Goal: Task Accomplishment & Management: Complete application form

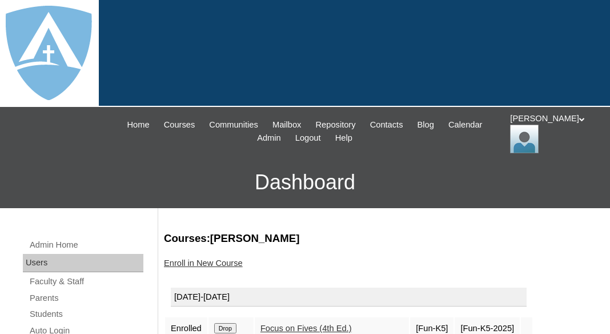
scroll to position [136, 0]
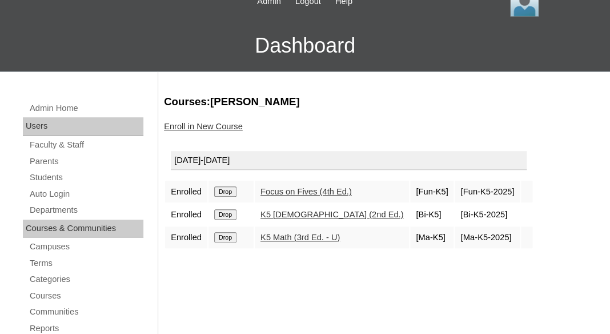
click at [39, 156] on link "Parents" at bounding box center [86, 161] width 115 height 14
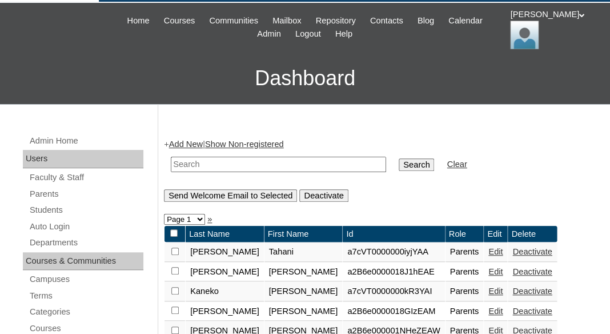
scroll to position [169, 0]
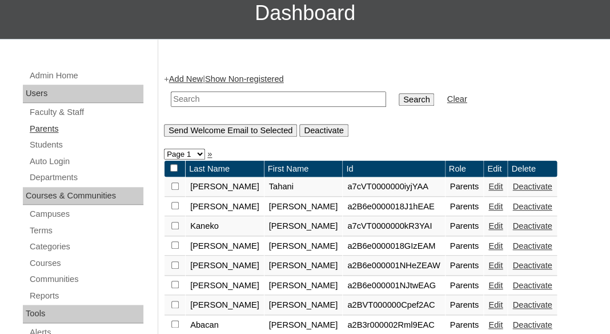
click at [43, 125] on link "Parents" at bounding box center [86, 129] width 115 height 14
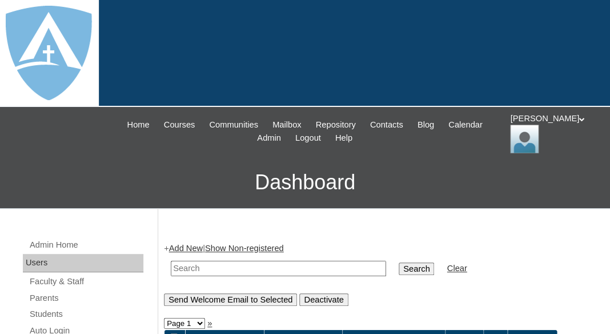
click at [191, 247] on link "Add New" at bounding box center [186, 247] width 34 height 9
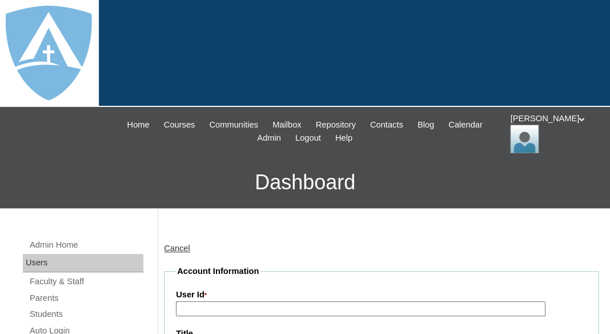
type input "tlambert"
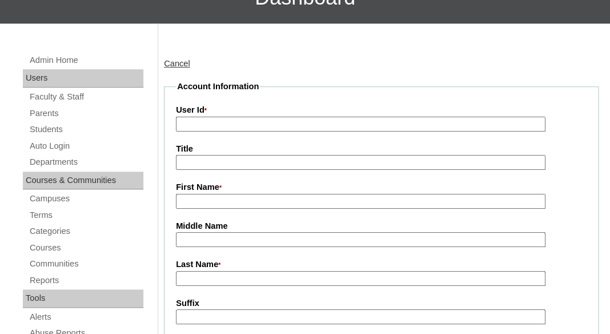
scroll to position [243, 0]
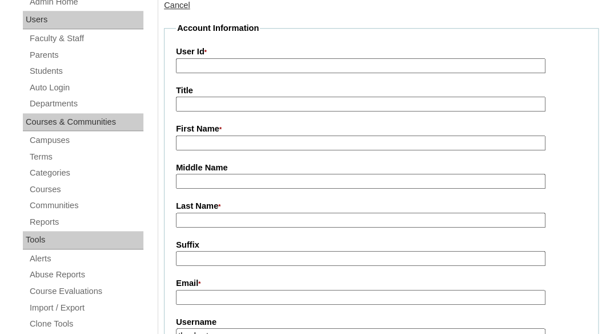
click at [209, 136] on input "First Name *" at bounding box center [361, 142] width 370 height 15
paste input "Chavon King"
drag, startPoint x: 216, startPoint y: 141, endPoint x: 261, endPoint y: 143, distance: 44.6
click at [261, 143] on input "Chavon King" at bounding box center [361, 142] width 370 height 15
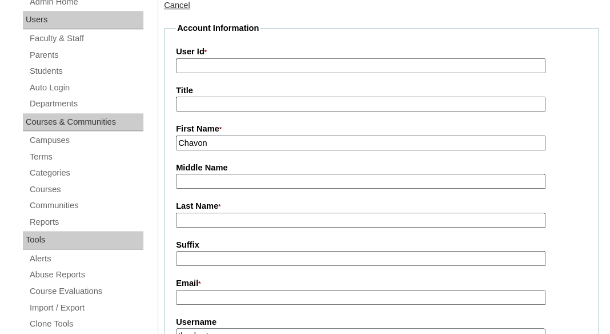
type input "Chavon"
click at [207, 215] on input "Last Name *" at bounding box center [361, 219] width 370 height 15
paste input "King"
type input "King"
click at [211, 255] on input "Suffix" at bounding box center [361, 258] width 370 height 15
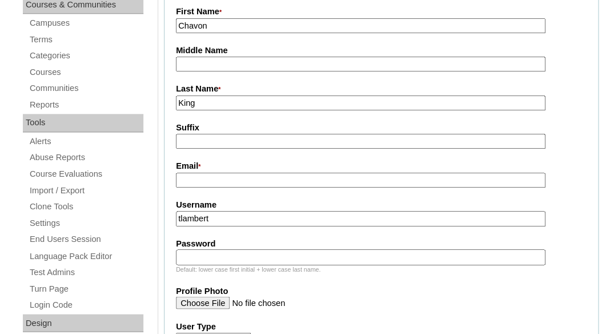
scroll to position [370, 0]
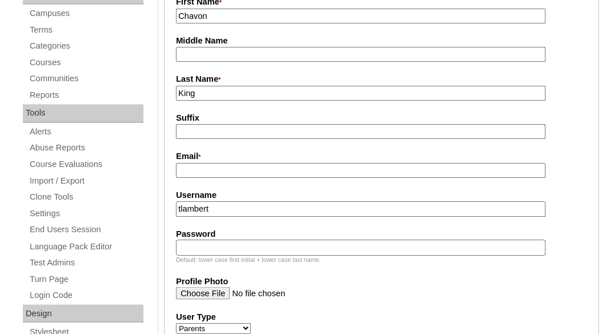
click at [217, 170] on input "Email *" at bounding box center [361, 170] width 370 height 15
paste input "jayblueboy21@gmail.com"
type input "jayblueboy21@gmail.com"
click at [234, 205] on input "tlambert" at bounding box center [361, 208] width 370 height 15
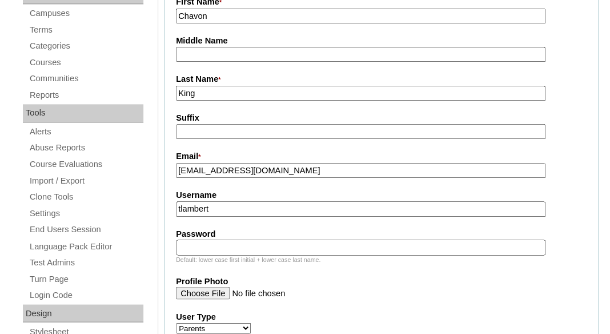
paste input "jayblueboy21@gmail.com"
type input "jayblueboy21@gmail.com"
click at [219, 251] on input "Password" at bounding box center [361, 246] width 370 height 15
paste input "jayblueboy21@gmail.com"
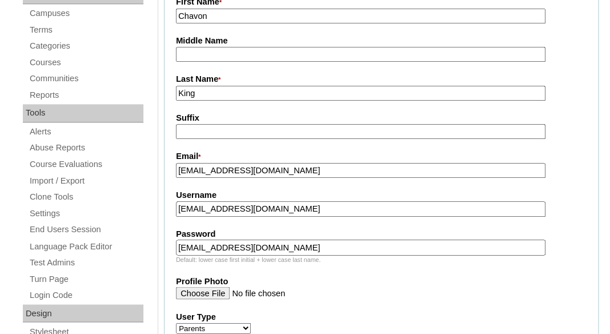
type input "jayblueboy21@gmail.com"
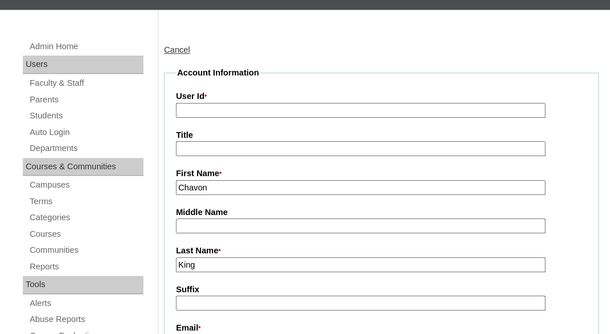
scroll to position [186, 0]
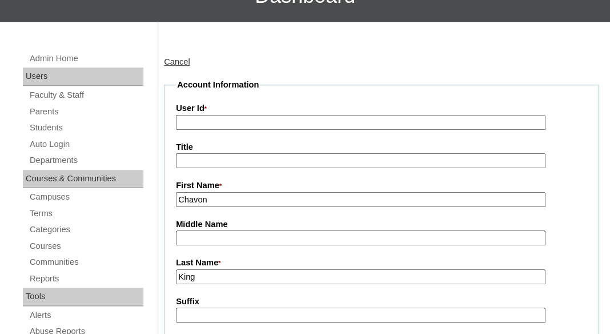
click at [259, 118] on input "User Id *" at bounding box center [361, 122] width 370 height 15
paste input "a7cVT0000000mHZYAY"
type input "a7cVT0000000mHZYAY"
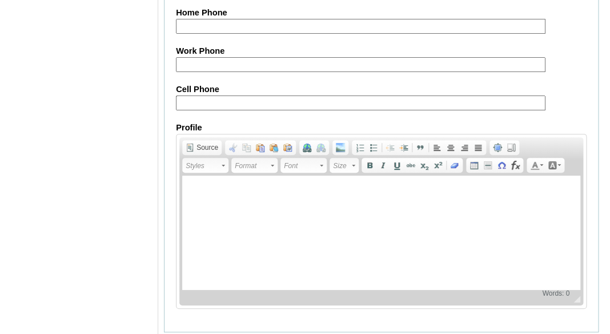
scroll to position [1290, 0]
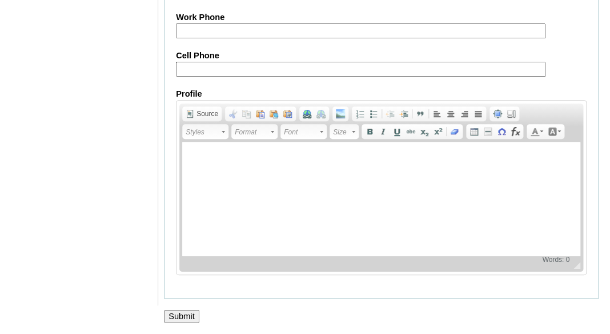
click at [181, 314] on input "Submit" at bounding box center [181, 316] width 35 height 13
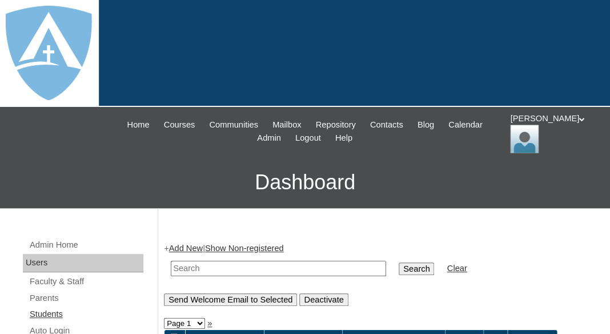
click at [53, 310] on link "Students" at bounding box center [86, 314] width 115 height 14
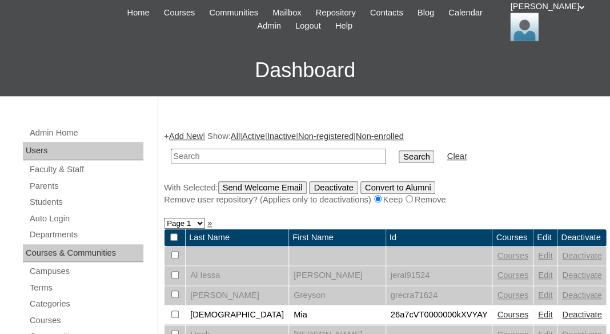
scroll to position [134, 0]
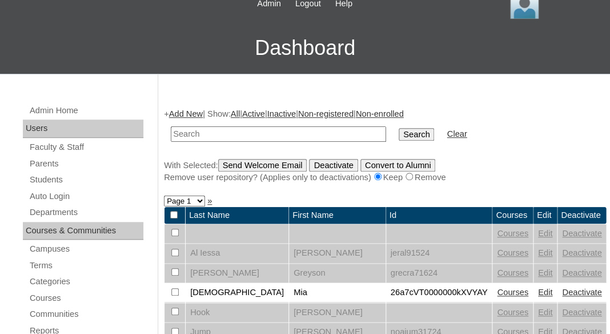
click at [188, 109] on link "Add New" at bounding box center [186, 113] width 34 height 9
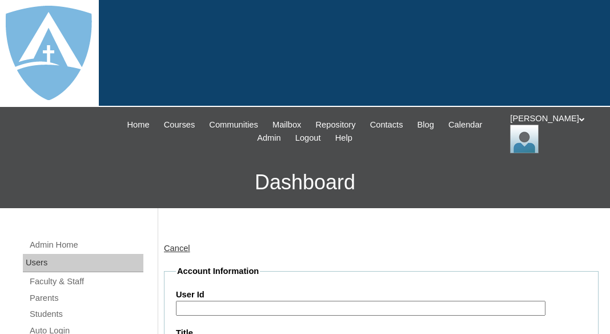
type input "tlambert"
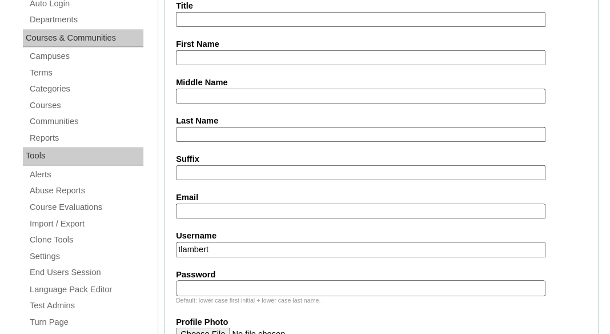
scroll to position [331, 0]
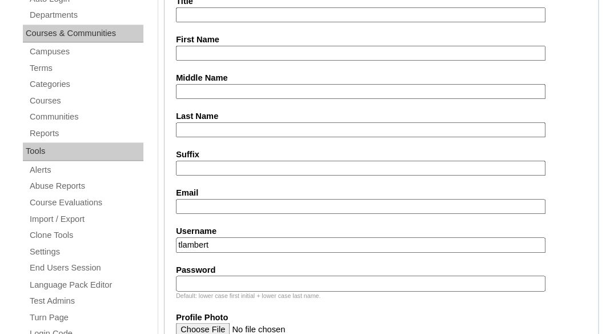
click at [226, 47] on input "First Name" at bounding box center [361, 53] width 370 height 15
paste input "Jonathan King"
drag, startPoint x: 220, startPoint y: 49, endPoint x: 262, endPoint y: 52, distance: 42.4
click at [262, 52] on input "Jonathan King" at bounding box center [361, 53] width 370 height 15
type input "Jonathan"
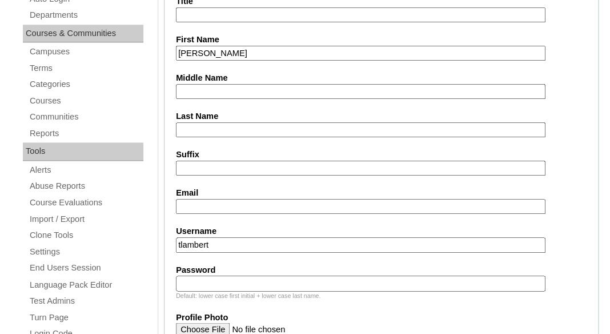
click at [207, 127] on input "Last Name" at bounding box center [361, 129] width 370 height 15
paste input "King"
type input "King"
click at [204, 171] on input "Suffix" at bounding box center [361, 167] width 370 height 15
click at [222, 199] on input "Email" at bounding box center [361, 206] width 370 height 15
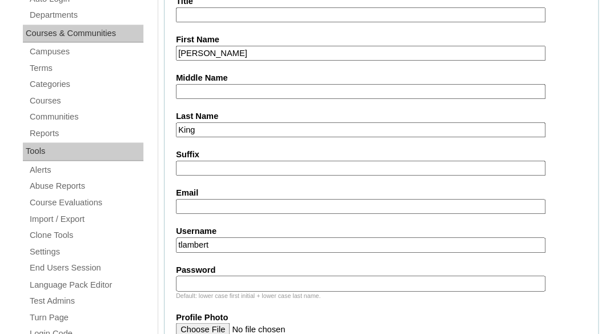
paste input "jayblueboy21@gmail.com"
type input "jayblueboy21@gmail.com"
click at [242, 240] on input "tlambert" at bounding box center [361, 244] width 370 height 15
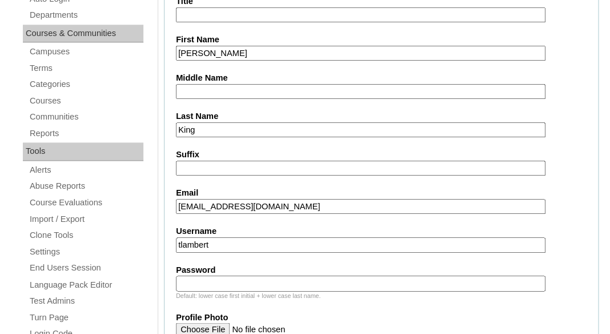
paste input "jonathan.king@enlightiumstudent.com"
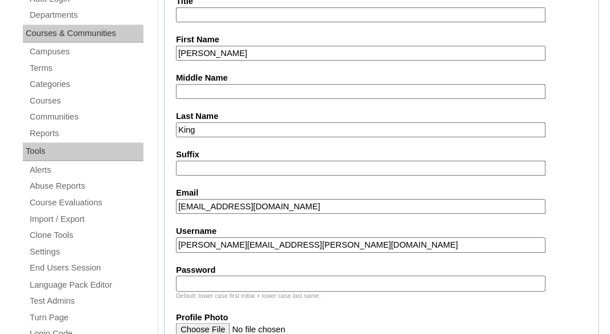
type input "jonathan.king@enlightiumstudent.com"
click at [224, 280] on input "Password" at bounding box center [361, 282] width 370 height 15
paste input "jonathan.king@enlightiumstudent.com"
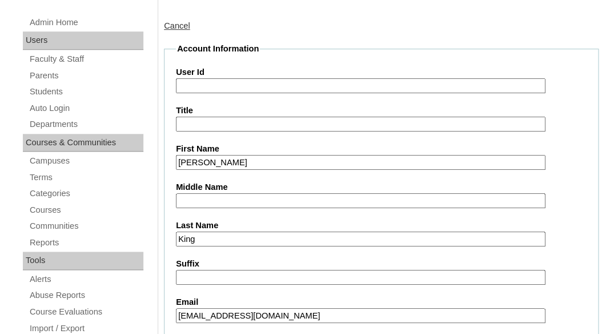
scroll to position [201, 0]
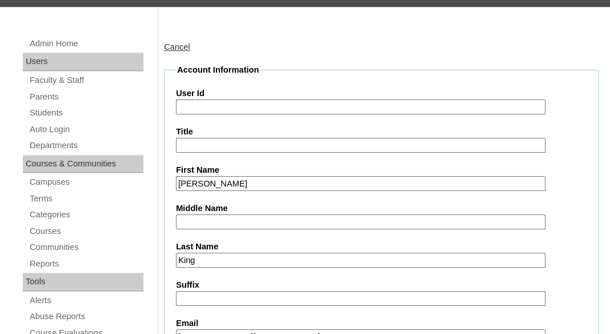
type input "jonathan.king@enlightiumstudent.com"
click at [212, 110] on input "User Id" at bounding box center [361, 106] width 370 height 15
paste input "jonathan.king@enlightiumstudent.com"
type input "26jonathan.king@enlightiumstudent.com"
click at [212, 67] on legend "Account Information" at bounding box center [218, 70] width 84 height 12
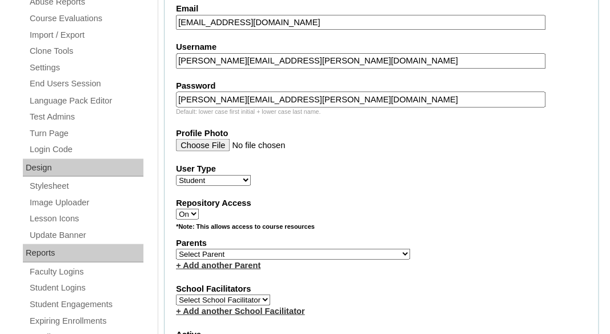
scroll to position [531, 0]
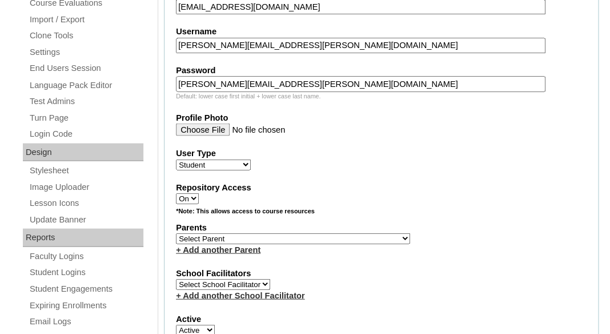
click at [176, 232] on select "Select Parent Abbas, Tahani Garcia, Rosa Kaneko, Chad Labourdette, Jessica Nich…" at bounding box center [293, 237] width 234 height 11
select select "100762"
click option "King, Chavon" at bounding box center [0, 0] width 0 height 0
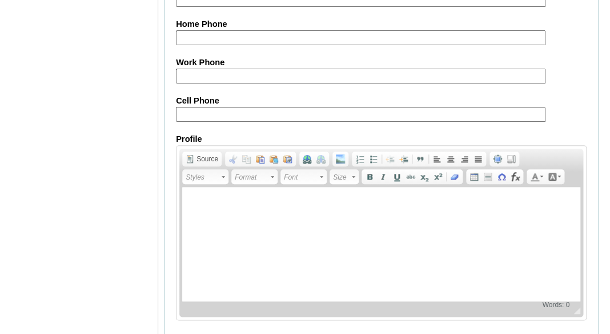
scroll to position [1495, 0]
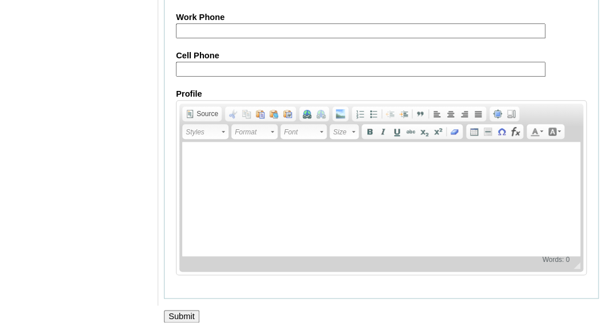
click at [186, 318] on input "Submit" at bounding box center [181, 316] width 35 height 13
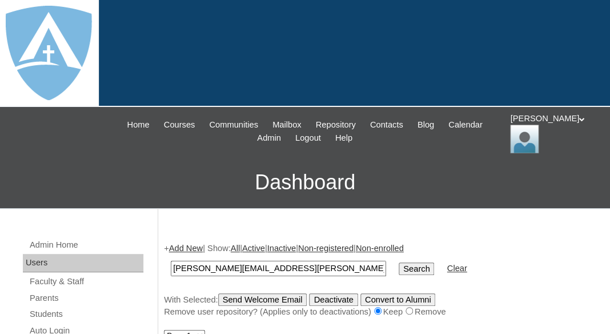
type input "[PERSON_NAME][EMAIL_ADDRESS][PERSON_NAME][DOMAIN_NAME]"
click at [399, 262] on input "Search" at bounding box center [416, 268] width 35 height 13
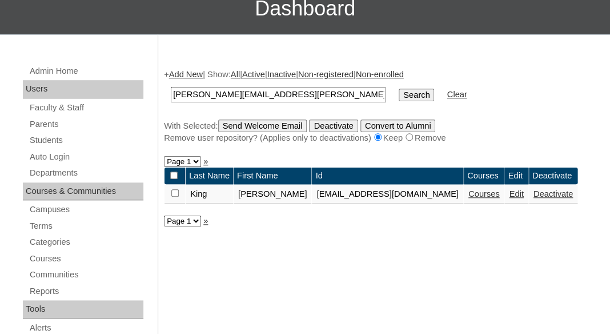
scroll to position [174, 0]
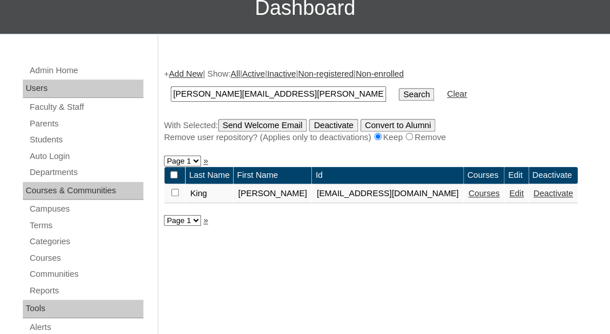
click at [491, 198] on link "Courses" at bounding box center [483, 192] width 31 height 9
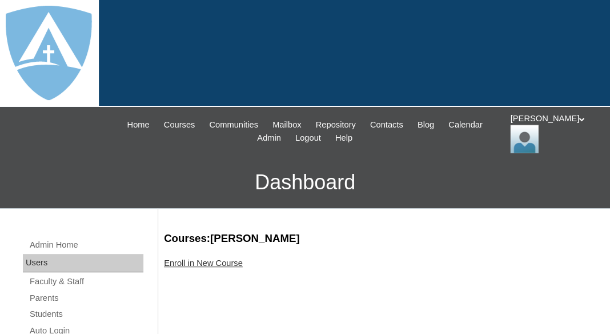
click at [207, 258] on link "Enroll in New Course" at bounding box center [203, 262] width 79 height 9
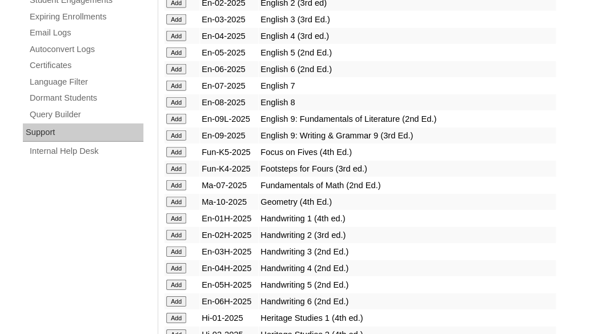
scroll to position [821, 0]
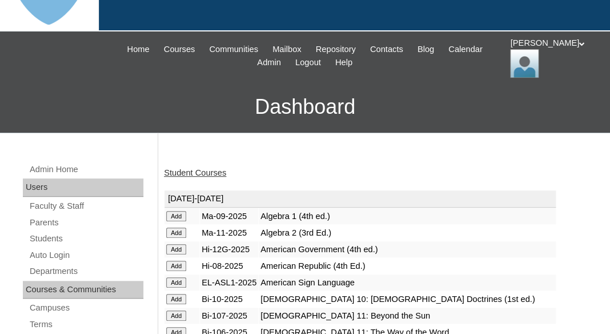
scroll to position [95, 0]
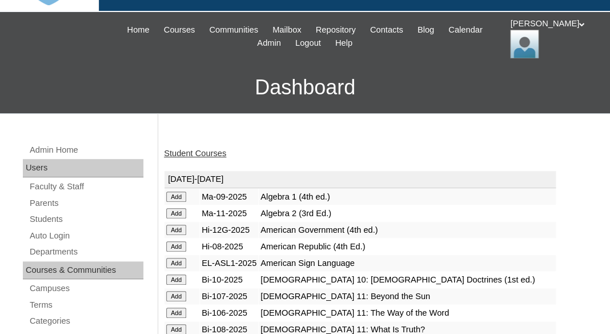
click at [200, 151] on link "Student Courses" at bounding box center [195, 152] width 62 height 9
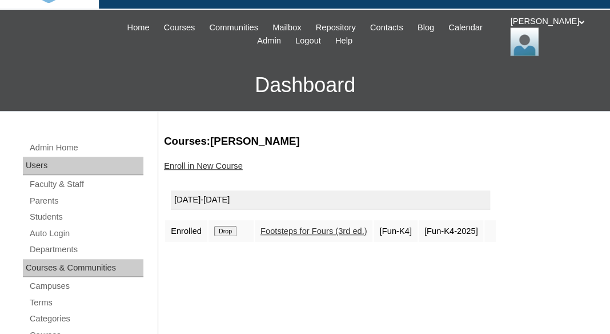
scroll to position [166, 0]
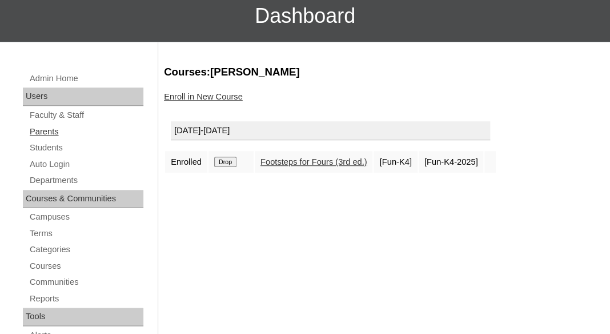
click at [38, 128] on link "Parents" at bounding box center [86, 132] width 115 height 14
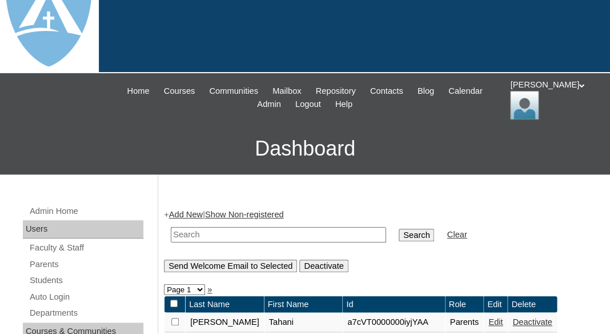
scroll to position [57, 0]
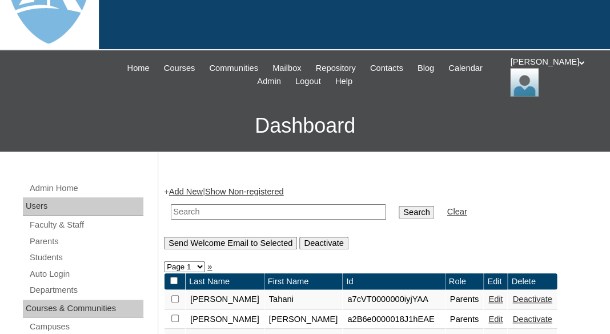
click at [187, 188] on link "Add New" at bounding box center [186, 191] width 34 height 9
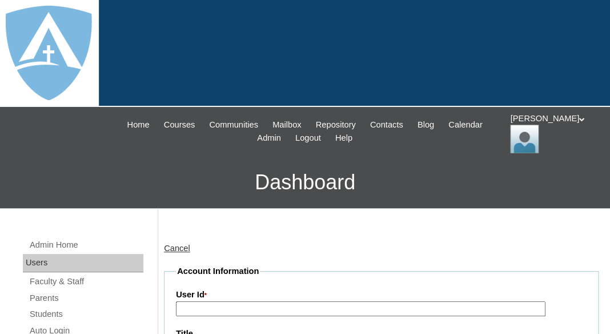
type input "tlambert"
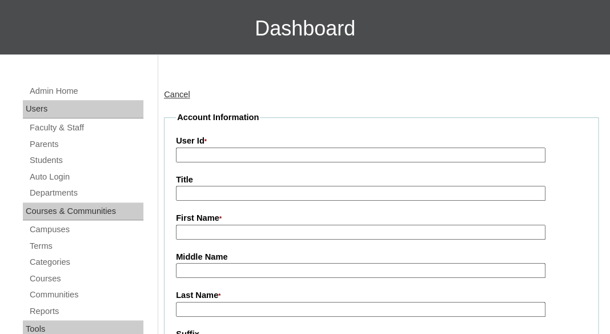
scroll to position [202, 0]
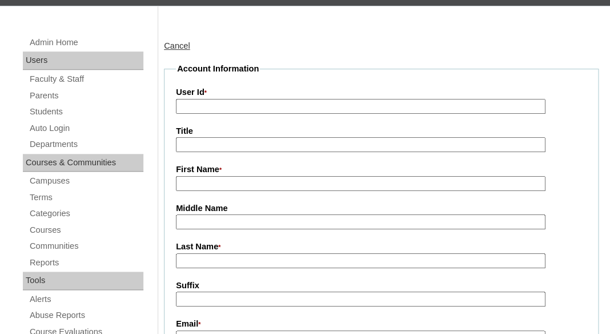
click at [210, 183] on input "First Name *" at bounding box center [361, 183] width 370 height 15
paste input "Salvet Kalu"
drag, startPoint x: 208, startPoint y: 181, endPoint x: 231, endPoint y: 182, distance: 22.9
click at [231, 182] on input "Salvet Kalu" at bounding box center [361, 183] width 370 height 15
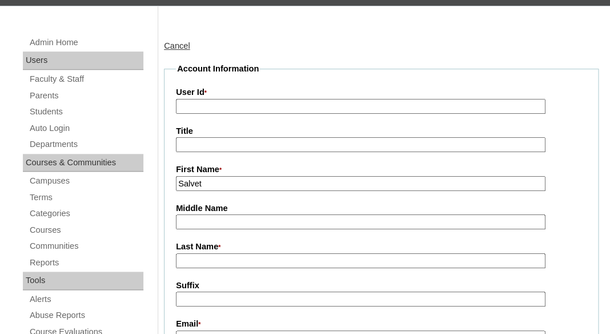
type input "Salvet"
click at [207, 255] on input "Last Name *" at bounding box center [361, 260] width 370 height 15
paste input "Kalu"
type input "Kalu"
click at [209, 294] on input "Suffix" at bounding box center [361, 298] width 370 height 15
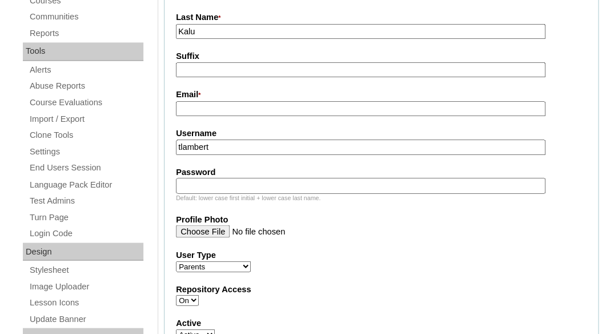
scroll to position [446, 0]
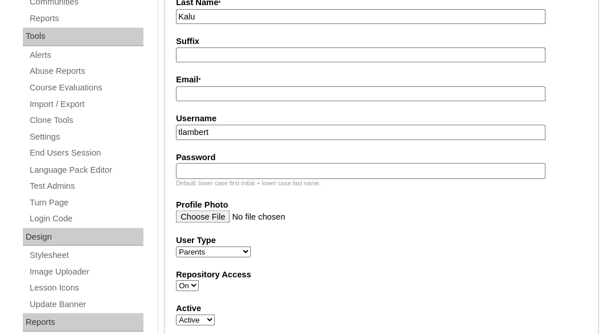
click at [212, 89] on input "Email *" at bounding box center [361, 93] width 370 height 15
paste input "salvetkaluotisi@gmail.com"
type input "[EMAIL_ADDRESS][DOMAIN_NAME]"
click at [232, 126] on input "tlambert" at bounding box center [361, 132] width 370 height 15
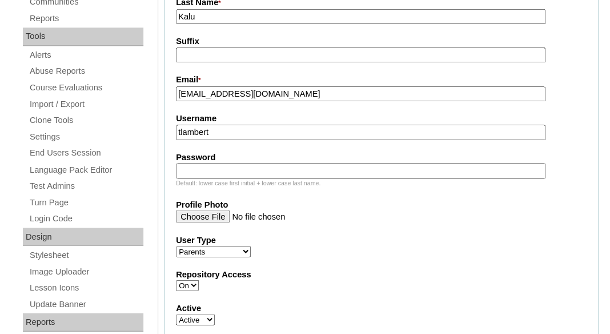
click at [232, 126] on input "tlambert" at bounding box center [361, 132] width 370 height 15
paste input "salvetkaluotisi@gmail.com"
type input "salvetkaluotisi@gmail.com"
click at [231, 172] on input "Password" at bounding box center [361, 170] width 370 height 15
paste input "salvetkaluotisi@gmail.com"
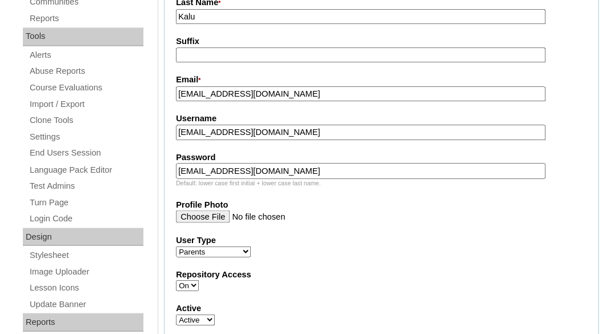
type input "salvetkaluotisi@gmail.com"
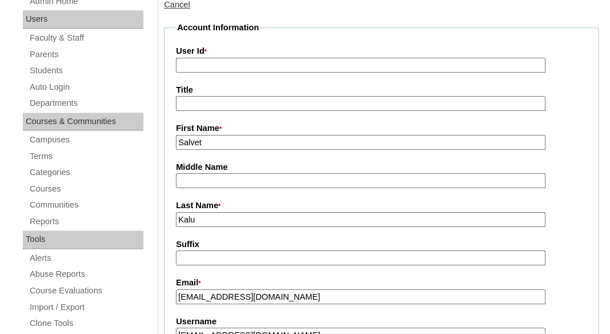
scroll to position [240, 0]
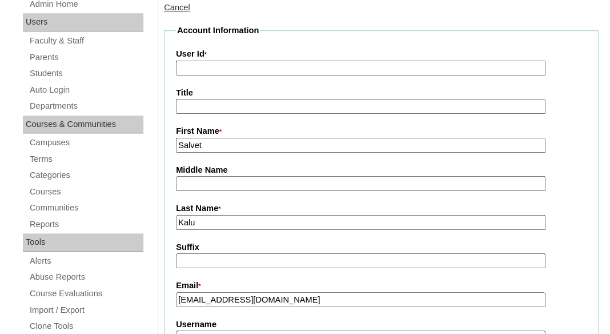
click at [224, 65] on input "User Id *" at bounding box center [361, 68] width 370 height 15
paste input "a7cVT0000000mMPYAY"
type input "a7cVT0000000mMPYAY"
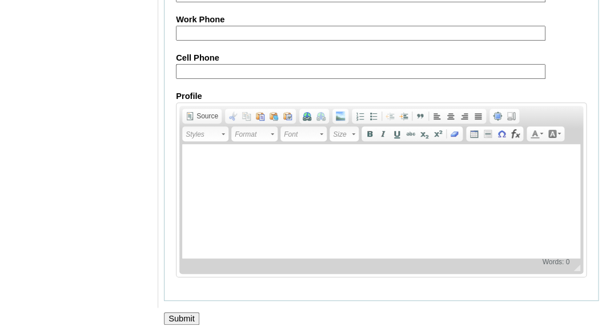
scroll to position [1290, 0]
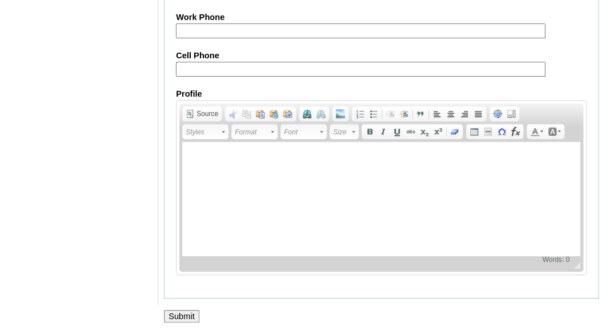
click at [179, 316] on input "Submit" at bounding box center [181, 316] width 35 height 13
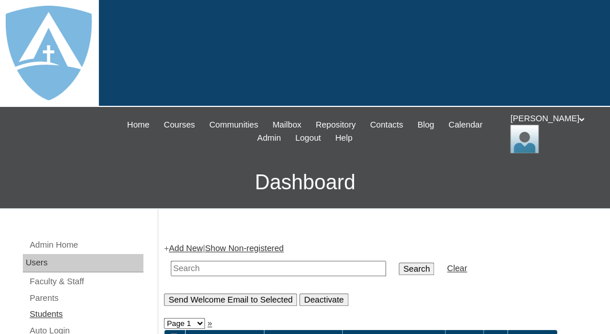
click at [41, 313] on link "Students" at bounding box center [86, 314] width 115 height 14
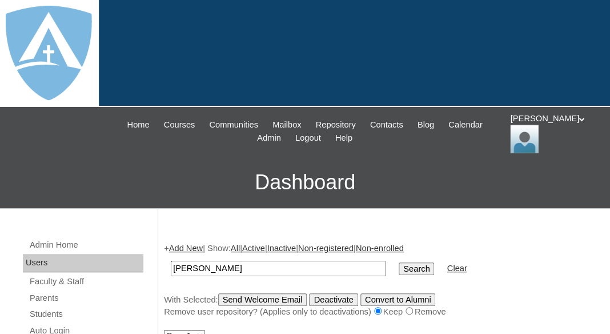
drag, startPoint x: 210, startPoint y: 266, endPoint x: 128, endPoint y: 262, distance: 81.2
click at [171, 262] on input "Michelle Kalu" at bounding box center [278, 267] width 215 height 15
type input "Kalu"
click at [399, 262] on input "Search" at bounding box center [416, 268] width 35 height 13
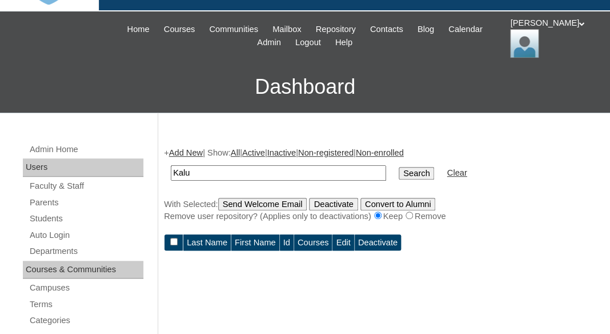
scroll to position [97, 0]
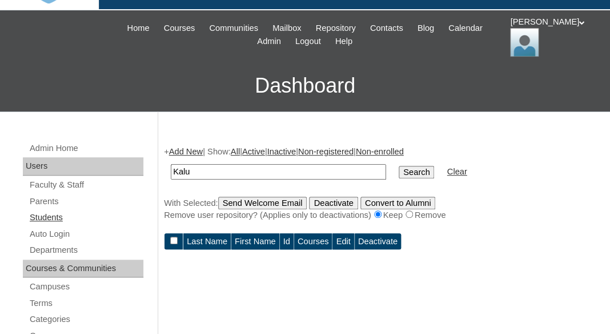
click at [45, 214] on link "Students" at bounding box center [86, 217] width 115 height 14
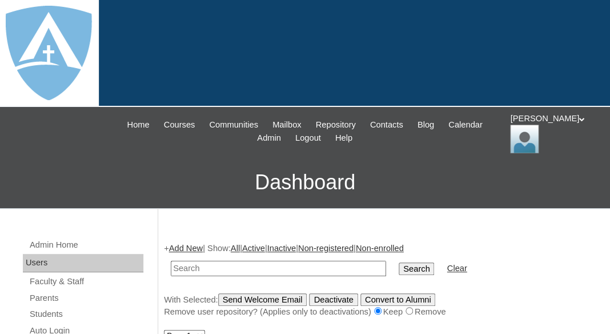
click at [190, 246] on link "Add New" at bounding box center [186, 247] width 34 height 9
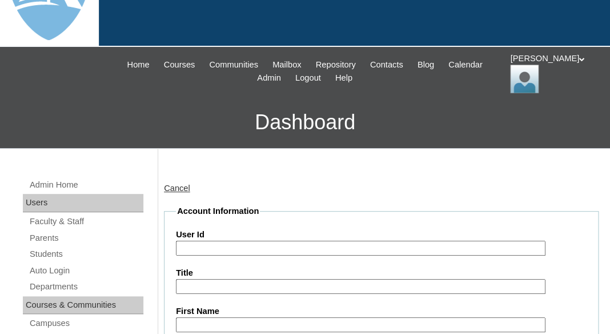
type input "tlambert"
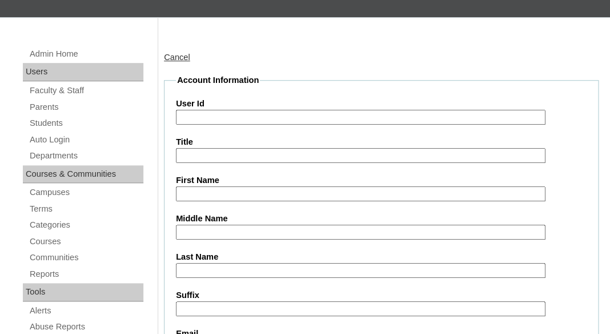
scroll to position [203, 0]
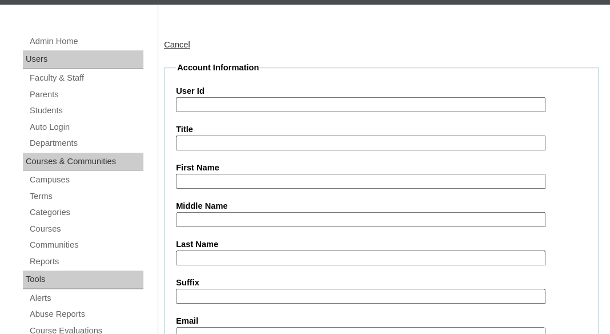
click at [222, 176] on input "First Name" at bounding box center [361, 181] width 370 height 15
paste input "Michelle Kalu"
drag, startPoint x: 215, startPoint y: 178, endPoint x: 243, endPoint y: 179, distance: 28.0
click at [243, 179] on input "Michelle Kalu" at bounding box center [361, 181] width 370 height 15
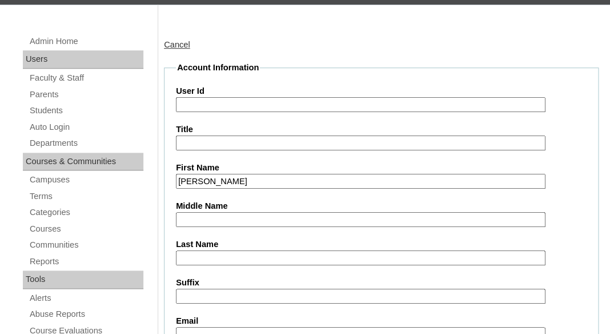
type input "[PERSON_NAME]"
click at [195, 252] on input "Last Name" at bounding box center [361, 257] width 370 height 15
paste input "Kalu"
type input "Kalu"
click at [199, 298] on input "Suffix" at bounding box center [361, 295] width 370 height 15
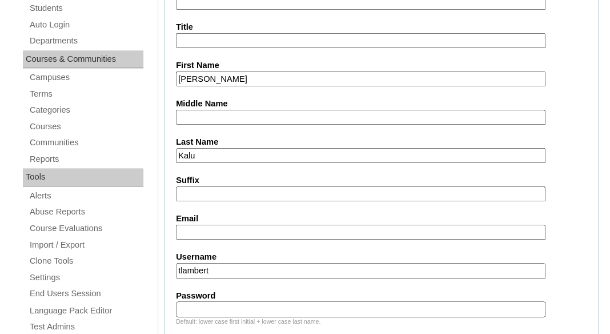
scroll to position [313, 0]
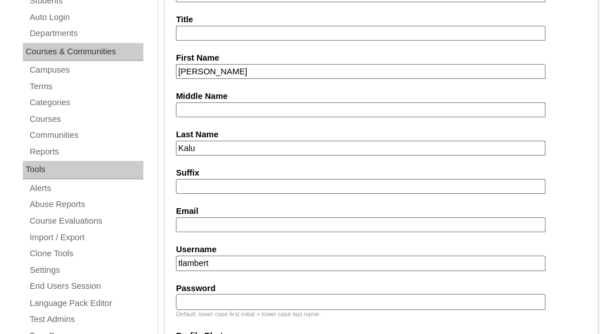
click at [220, 219] on input "Email" at bounding box center [361, 224] width 370 height 15
paste input "salvetkaluotisi@gmail.com"
type input "salvetkaluotisi@gmail.com"
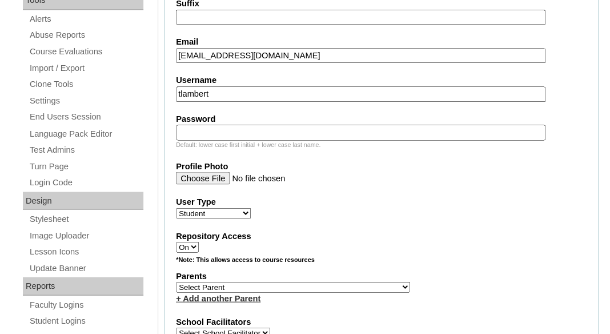
scroll to position [487, 0]
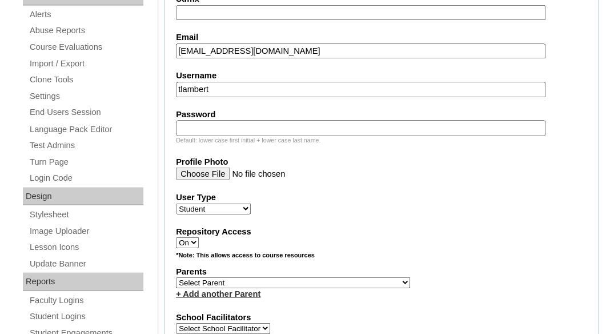
click at [238, 87] on input "tlambert" at bounding box center [361, 89] width 370 height 15
paste input "michelle.kalu@enlightiumstudent.com"
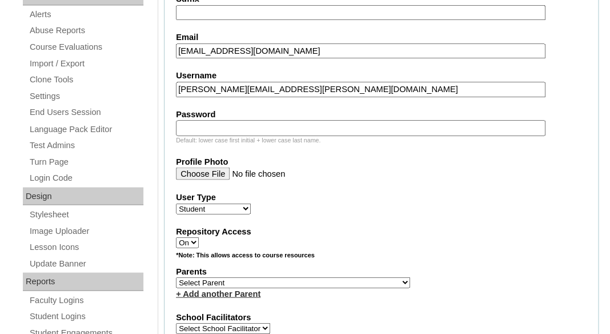
type input "michelle.kalu@enlightiumstudent.com"
click at [226, 135] on div "Default: lower case first initial + lower case last name." at bounding box center [381, 139] width 411 height 9
click at [226, 123] on input "Password" at bounding box center [361, 127] width 370 height 15
paste input "michelle.kalu@enlightiumstudent.com"
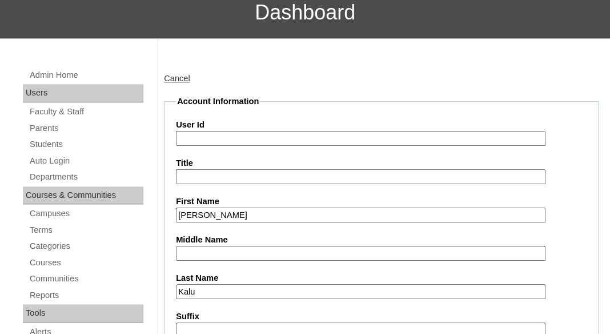
scroll to position [159, 0]
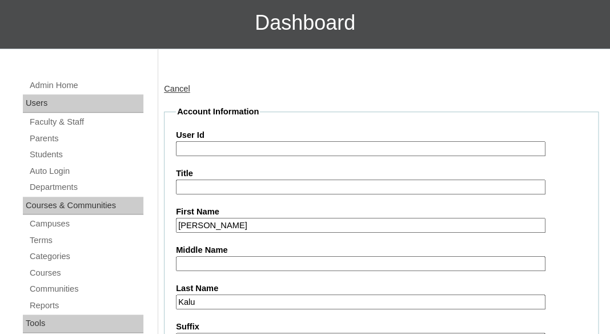
type input "michelle.kalu@enlightiumstudent.com"
click at [215, 142] on input "User Id" at bounding box center [361, 148] width 370 height 15
paste input "michelle.kalu@enlightiumstudent.com"
type input "26michelle.kalu@enlightiumstudent.com"
click at [259, 180] on input "Title" at bounding box center [361, 186] width 370 height 15
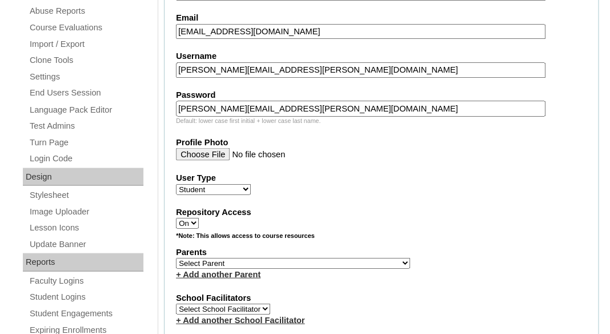
scroll to position [507, 0]
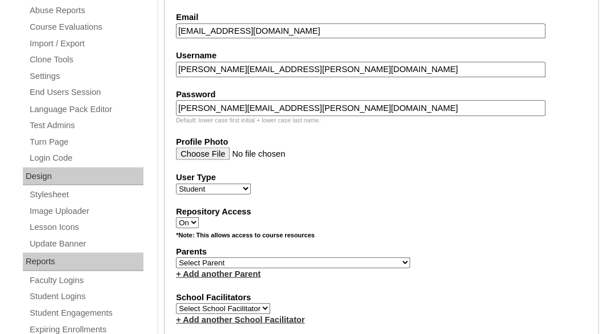
click at [176, 256] on select "Select Parent Abbas, Tahani Garcia, Rosa Kaneko, Chad Labourdette, Jessica Nich…" at bounding box center [293, 261] width 234 height 11
select select "101471"
click option "Kalu, Salvet" at bounding box center [0, 0] width 0 height 0
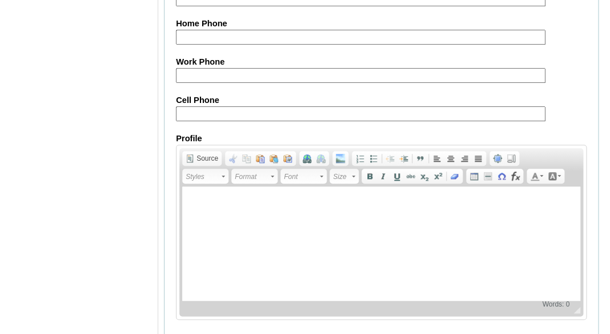
scroll to position [1495, 0]
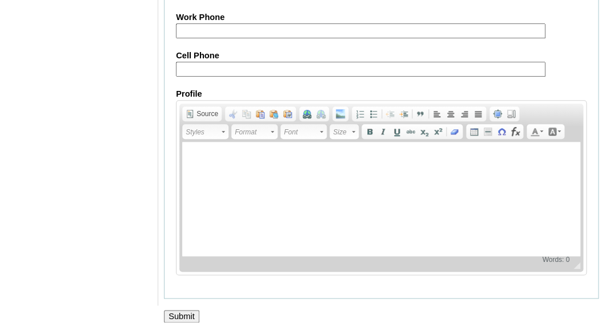
click at [172, 313] on input "Submit" at bounding box center [181, 316] width 35 height 13
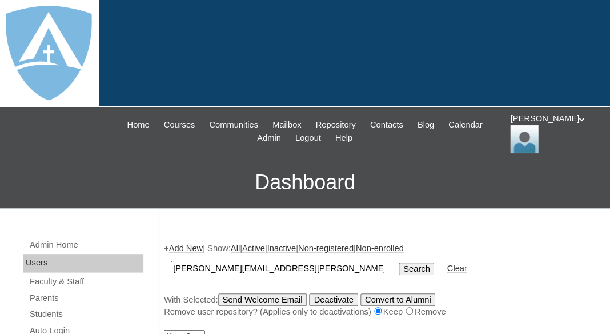
type input "[PERSON_NAME][EMAIL_ADDRESS][PERSON_NAME][DOMAIN_NAME]"
click at [399, 262] on input "Search" at bounding box center [416, 268] width 35 height 13
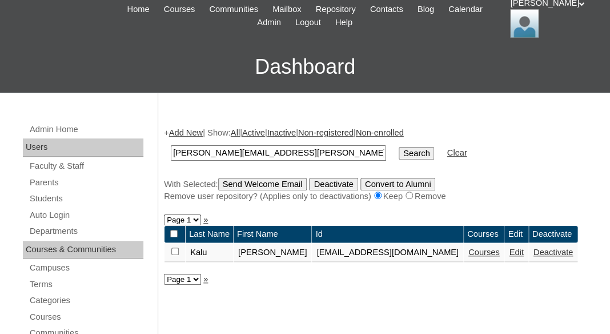
scroll to position [118, 0]
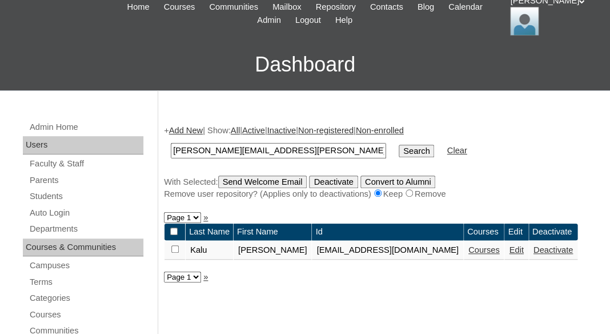
click at [489, 252] on link "Courses" at bounding box center [483, 249] width 31 height 9
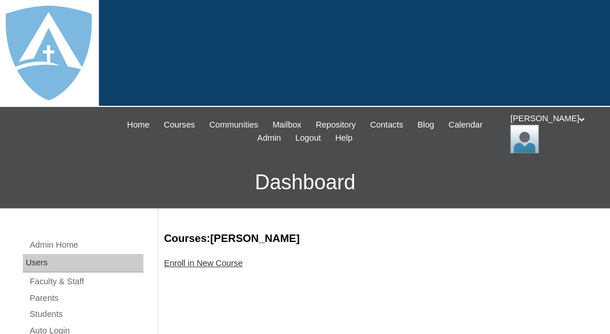
scroll to position [3, 0]
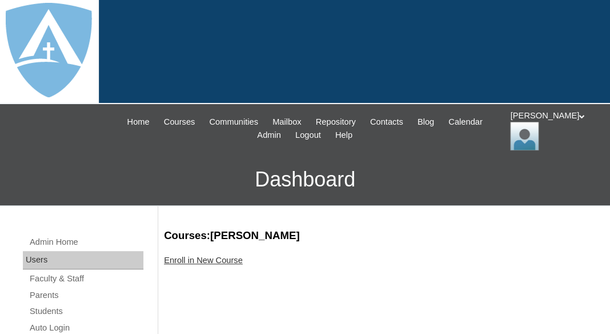
click at [216, 255] on link "Enroll in New Course" at bounding box center [203, 259] width 79 height 9
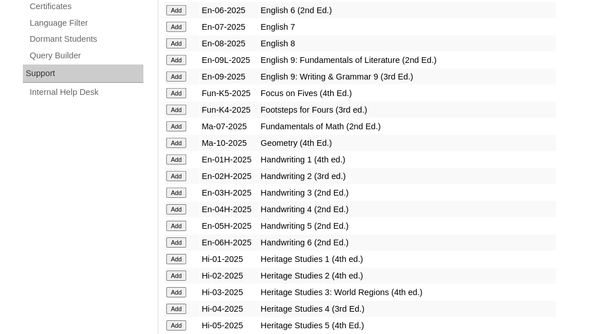
scroll to position [881, 0]
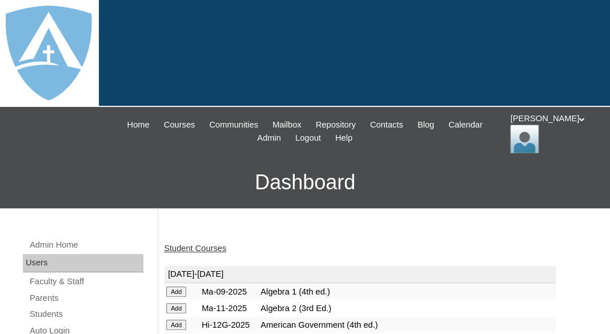
click at [191, 246] on link "Student Courses" at bounding box center [195, 247] width 62 height 9
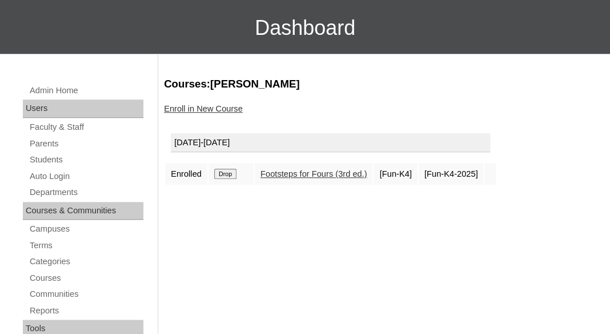
scroll to position [163, 0]
